Goal: Information Seeking & Learning: Check status

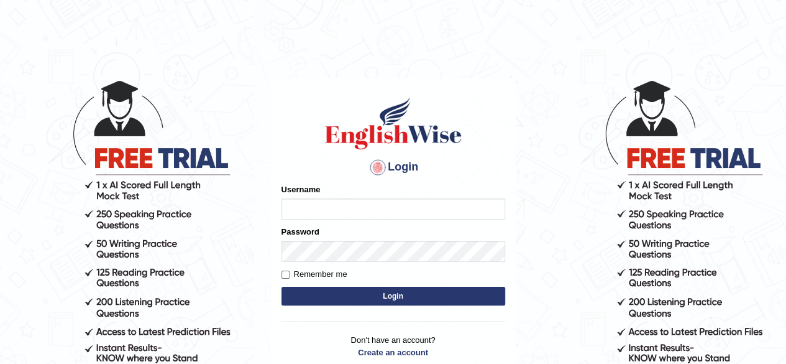
type input "simranjeetkaur_parramatta"
click at [367, 293] on button "Login" at bounding box center [394, 296] width 224 height 19
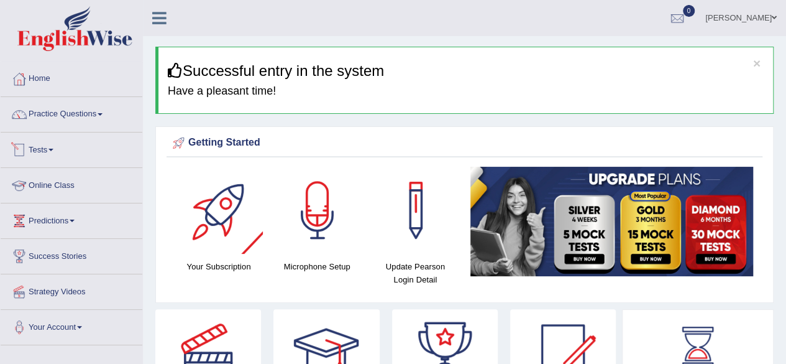
click at [83, 182] on link "Online Class" at bounding box center [72, 183] width 142 height 31
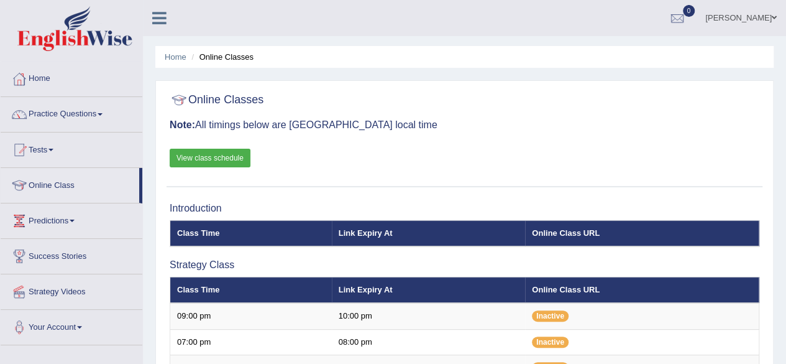
click at [224, 154] on link "View class schedule" at bounding box center [210, 158] width 81 height 19
click at [377, 133] on div "Online Classes Note: All timings below are Melbourne local time View class sche…" at bounding box center [465, 137] width 596 height 100
click at [94, 118] on link "Practice Questions" at bounding box center [72, 112] width 142 height 31
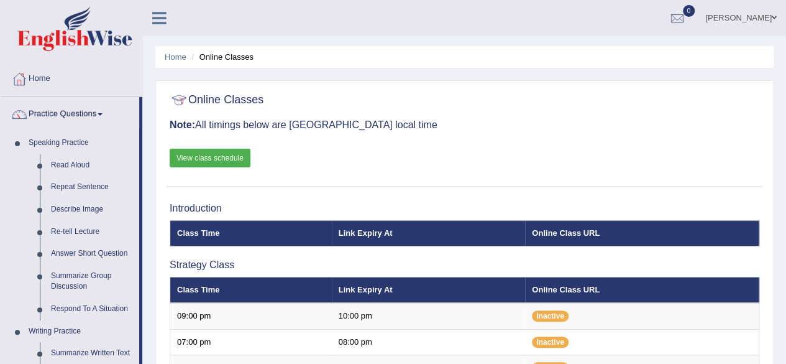
click at [84, 108] on link "Practice Questions" at bounding box center [70, 112] width 139 height 31
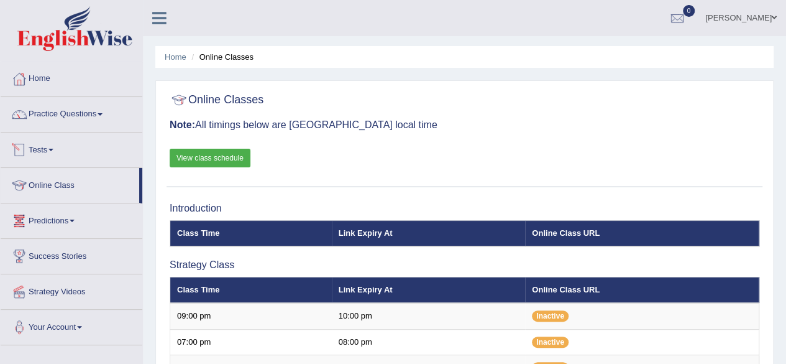
click at [91, 155] on link "Tests" at bounding box center [72, 147] width 142 height 31
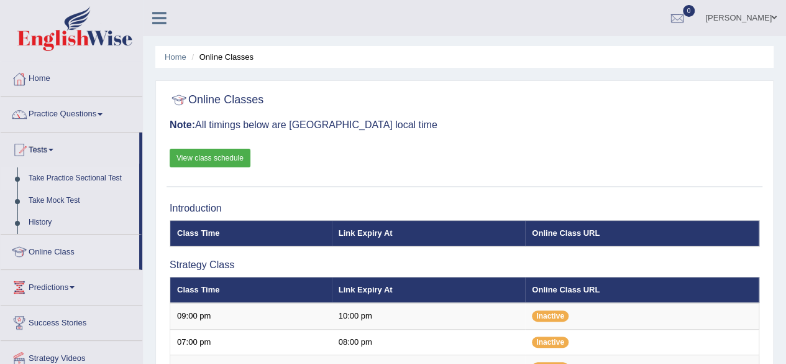
click at [83, 178] on link "Take Practice Sectional Test" at bounding box center [81, 178] width 116 height 22
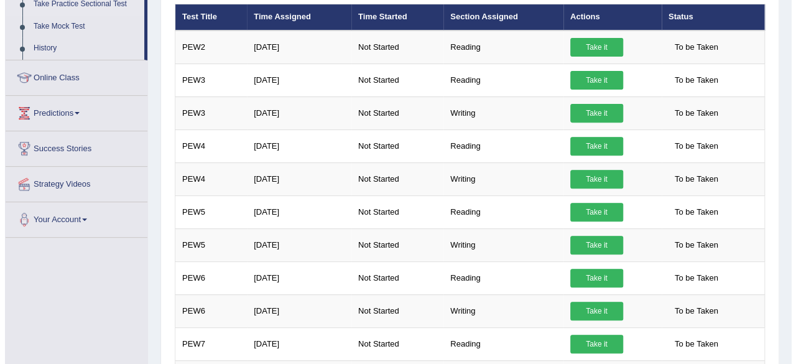
scroll to position [492, 0]
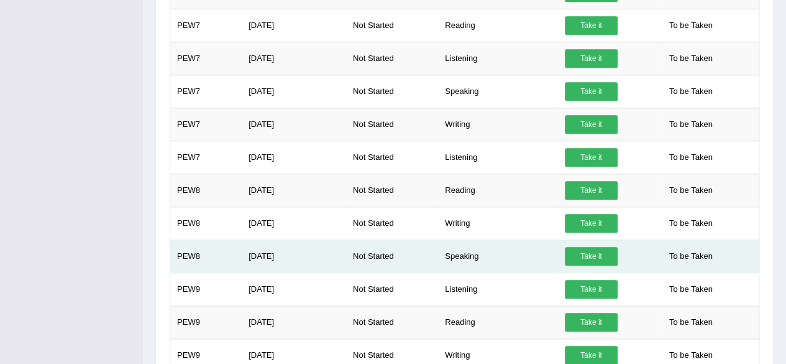
click at [595, 253] on link "Take it" at bounding box center [591, 256] width 53 height 19
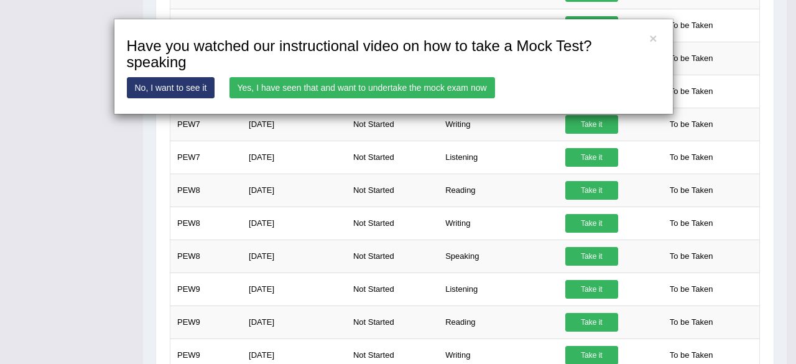
click at [448, 93] on link "Yes, I have seen that and want to undertake the mock exam now" at bounding box center [361, 87] width 265 height 21
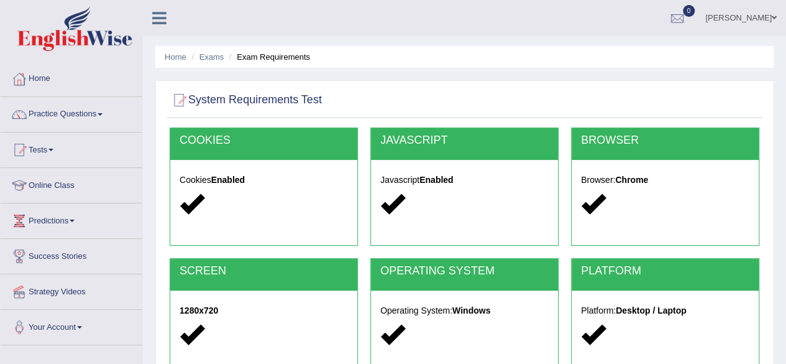
scroll to position [288, 0]
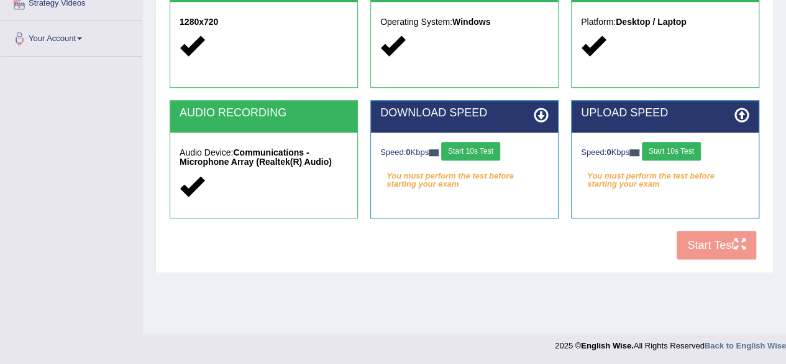
click at [475, 146] on button "Start 10s Test" at bounding box center [470, 151] width 59 height 19
click at [679, 147] on button "Start 10s Test" at bounding box center [671, 151] width 59 height 19
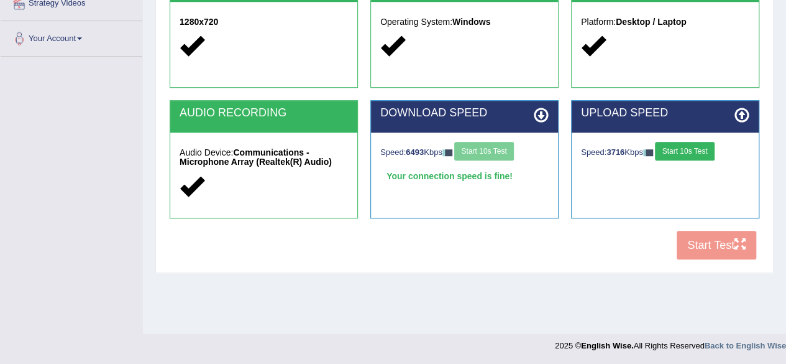
click at [706, 247] on div "COOKIES Cookies Enabled JAVASCRIPT Javascript Enabled BROWSER Browser: Chrome S…" at bounding box center [465, 52] width 596 height 427
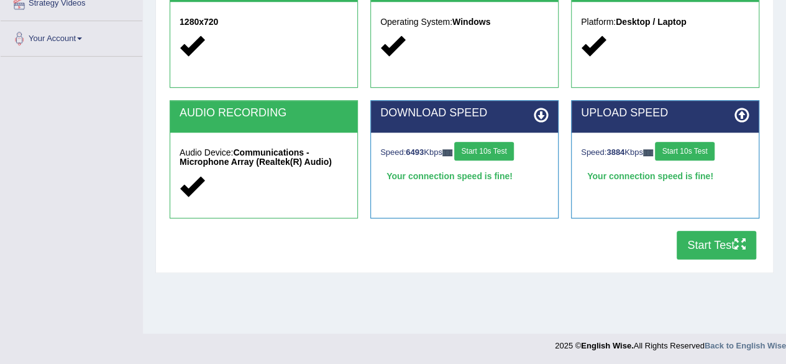
click at [717, 243] on button "Start Test" at bounding box center [717, 245] width 80 height 29
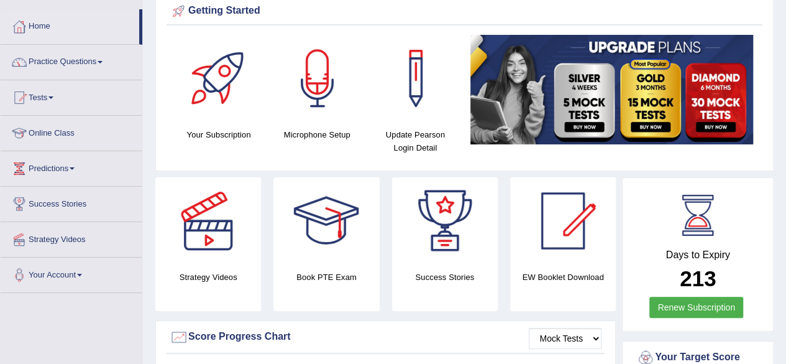
scroll to position [53, 0]
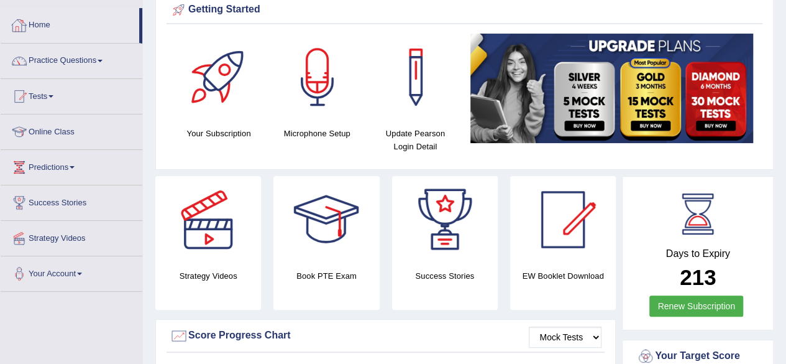
click at [37, 29] on link "Home" at bounding box center [70, 23] width 139 height 31
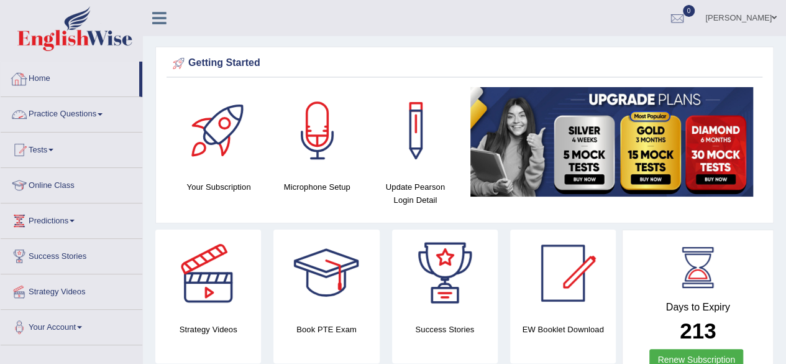
click at [45, 75] on link "Home" at bounding box center [70, 77] width 139 height 31
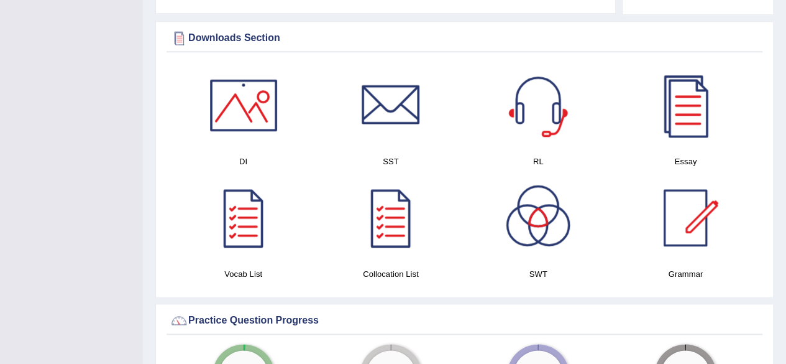
scroll to position [646, 0]
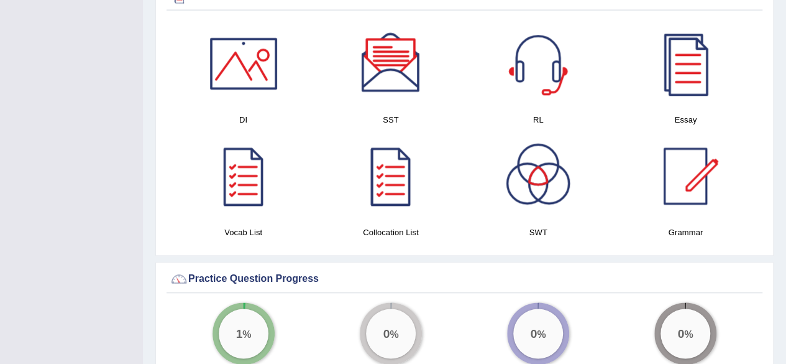
click at [392, 65] on div at bounding box center [390, 63] width 87 height 87
click at [398, 200] on div at bounding box center [390, 175] width 87 height 87
click at [244, 188] on div at bounding box center [243, 175] width 87 height 87
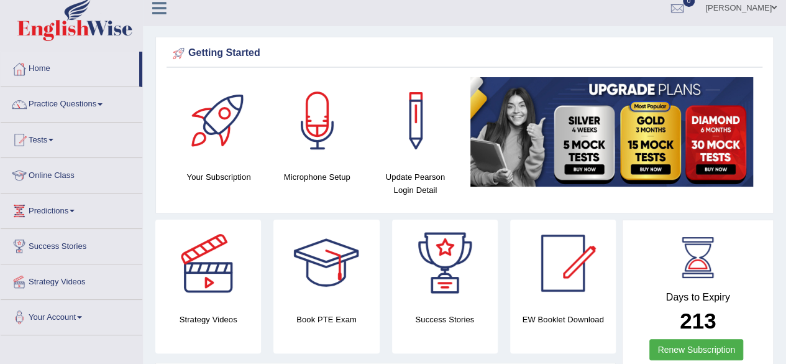
scroll to position [0, 0]
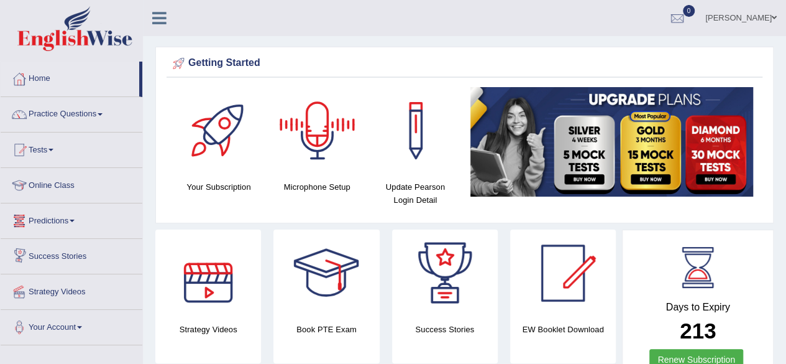
click at [70, 221] on link "Predictions" at bounding box center [72, 218] width 142 height 31
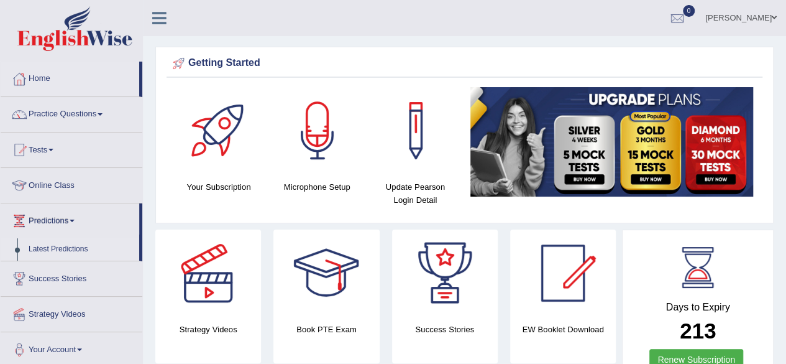
click at [71, 248] on link "Latest Predictions" at bounding box center [81, 249] width 116 height 22
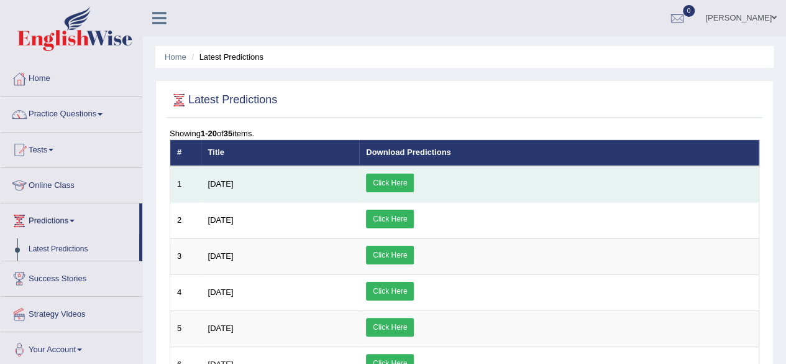
click at [414, 178] on link "Click Here" at bounding box center [390, 182] width 48 height 19
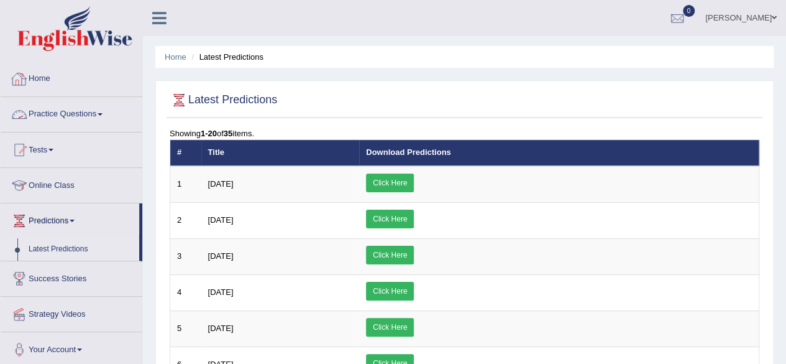
click at [45, 76] on link "Home" at bounding box center [72, 77] width 142 height 31
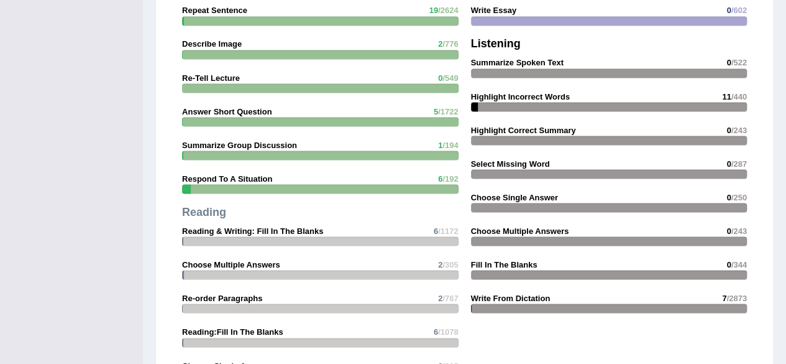
scroll to position [1417, 0]
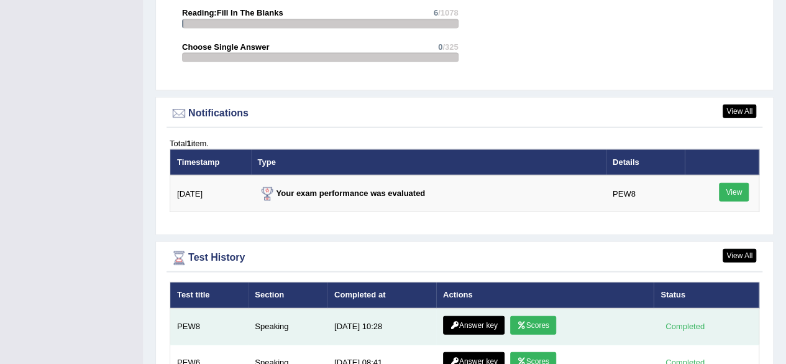
click at [535, 318] on link "Scores" at bounding box center [533, 325] width 46 height 19
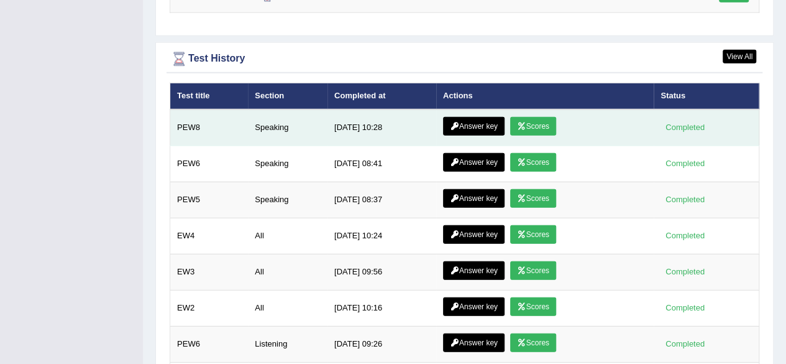
click at [480, 125] on link "Answer key" at bounding box center [474, 126] width 62 height 19
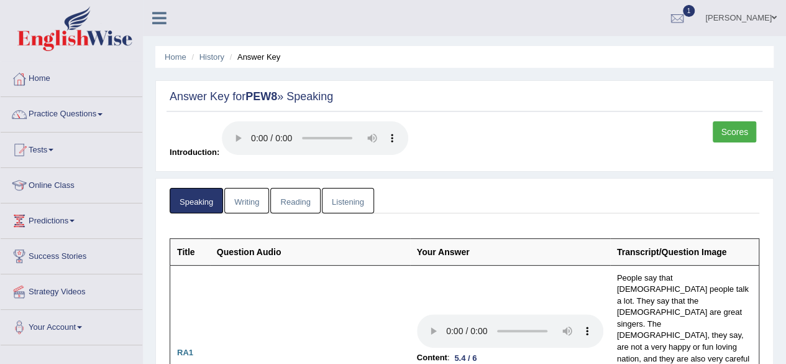
click at [244, 201] on link "Writing" at bounding box center [246, 200] width 45 height 25
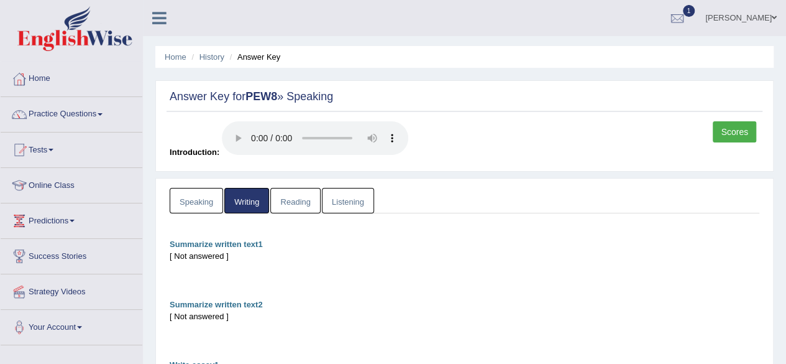
click at [293, 209] on link "Reading" at bounding box center [295, 200] width 50 height 25
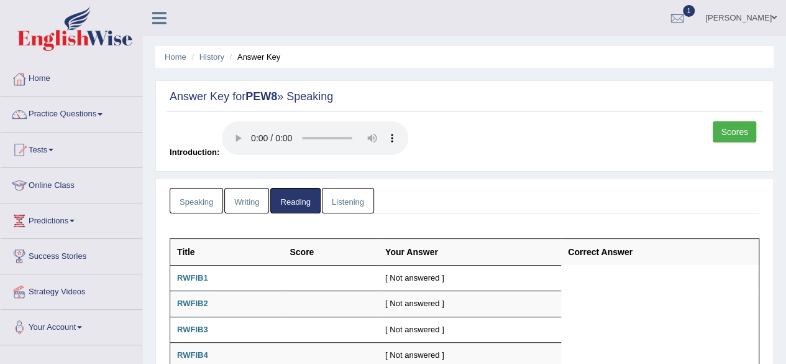
click at [346, 196] on link "Listening" at bounding box center [348, 200] width 52 height 25
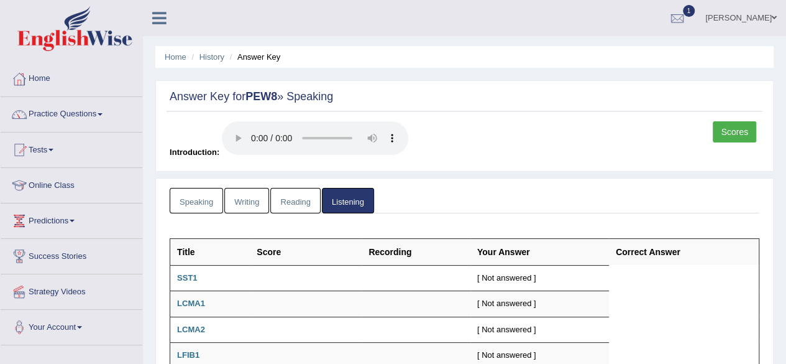
click at [194, 200] on link "Speaking" at bounding box center [196, 200] width 53 height 25
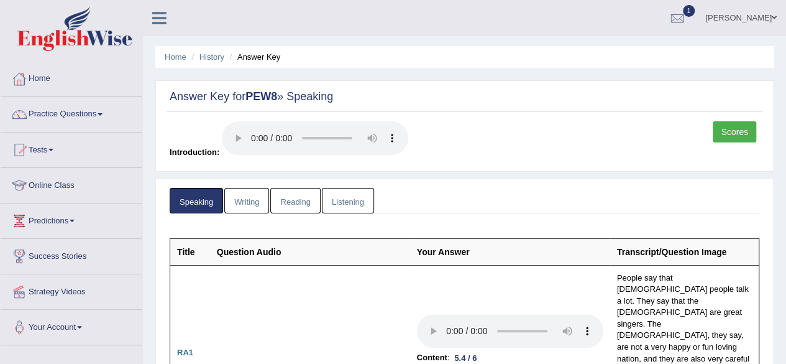
click at [740, 124] on link "Scores" at bounding box center [735, 131] width 44 height 21
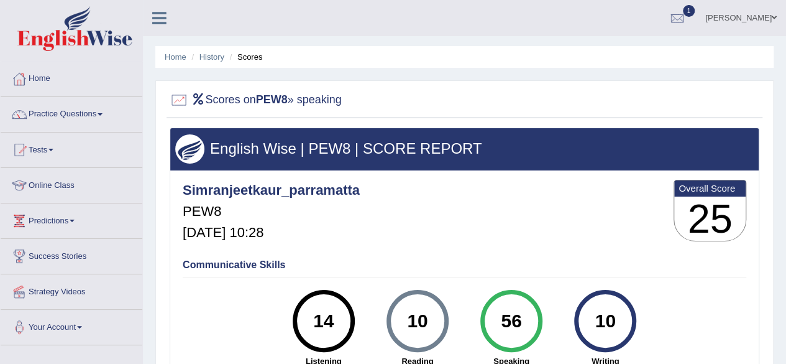
click at [51, 78] on link "Home" at bounding box center [72, 77] width 142 height 31
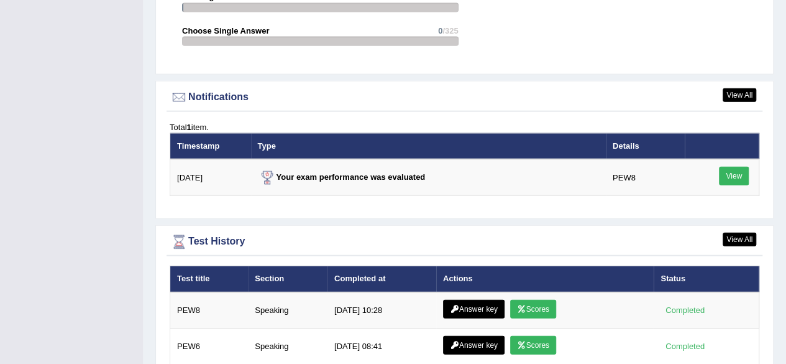
scroll to position [1483, 0]
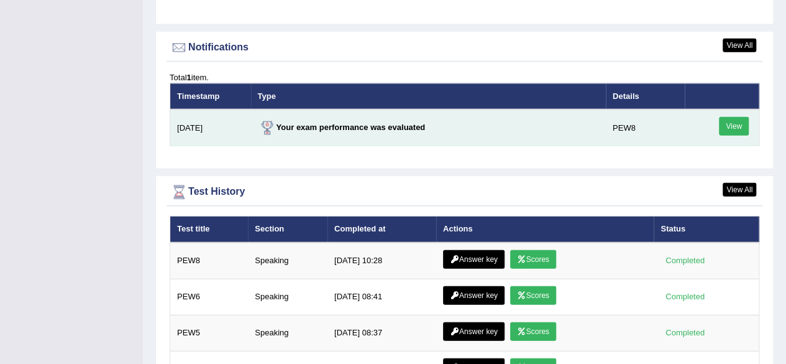
click at [738, 126] on link "View" at bounding box center [734, 126] width 30 height 19
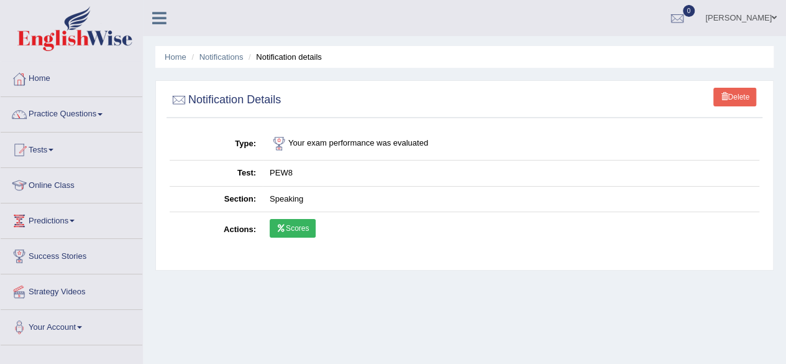
click at [311, 225] on link "Scores" at bounding box center [293, 228] width 46 height 19
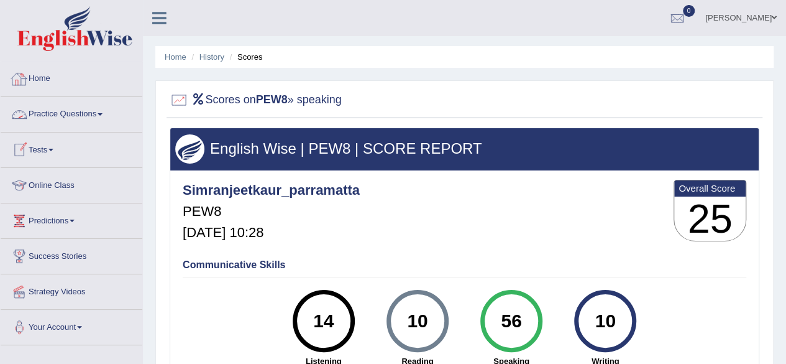
click at [32, 77] on link "Home" at bounding box center [72, 77] width 142 height 31
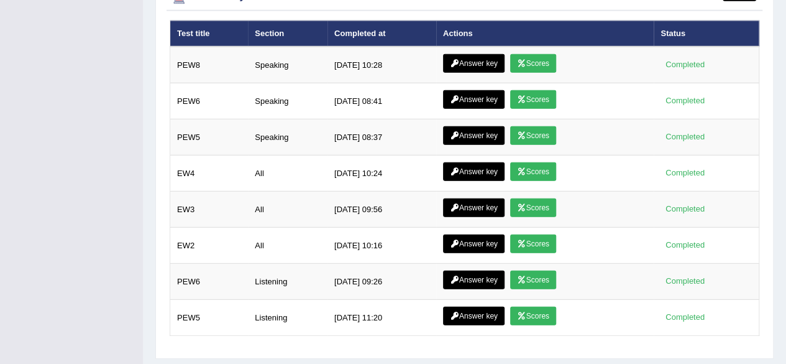
scroll to position [1680, 0]
